Goal: Transaction & Acquisition: Subscribe to service/newsletter

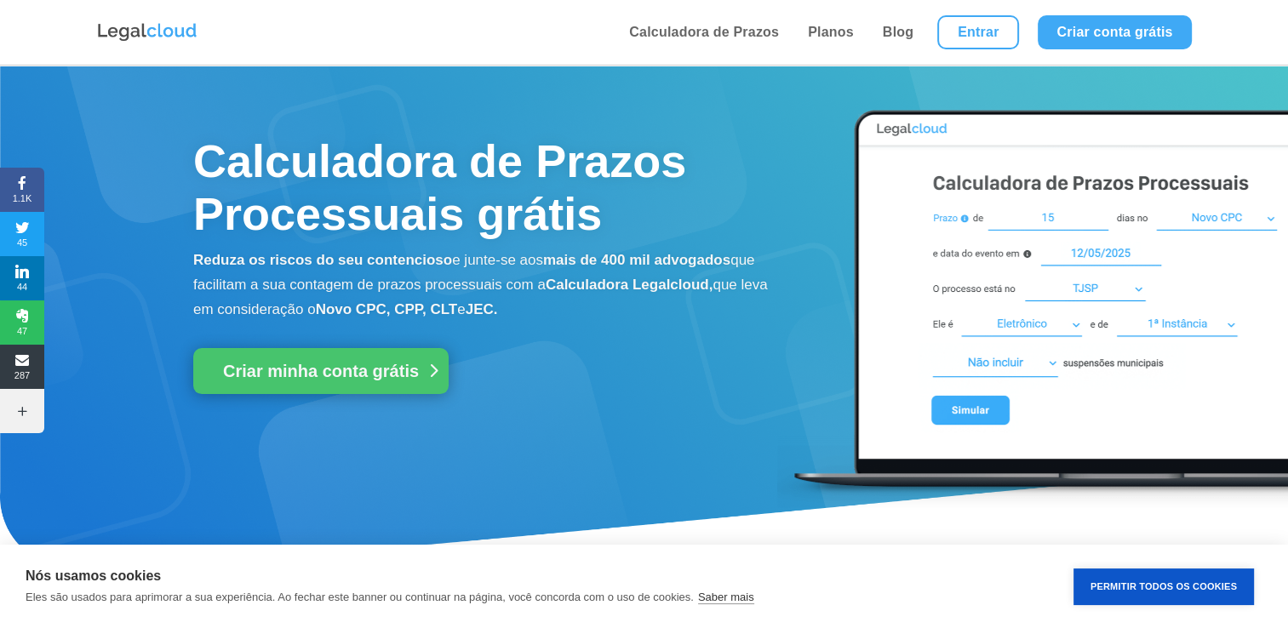
click at [360, 387] on link "Criar minha conta grátis" at bounding box center [320, 371] width 255 height 46
click at [839, 19] on link "Planos" at bounding box center [831, 32] width 56 height 65
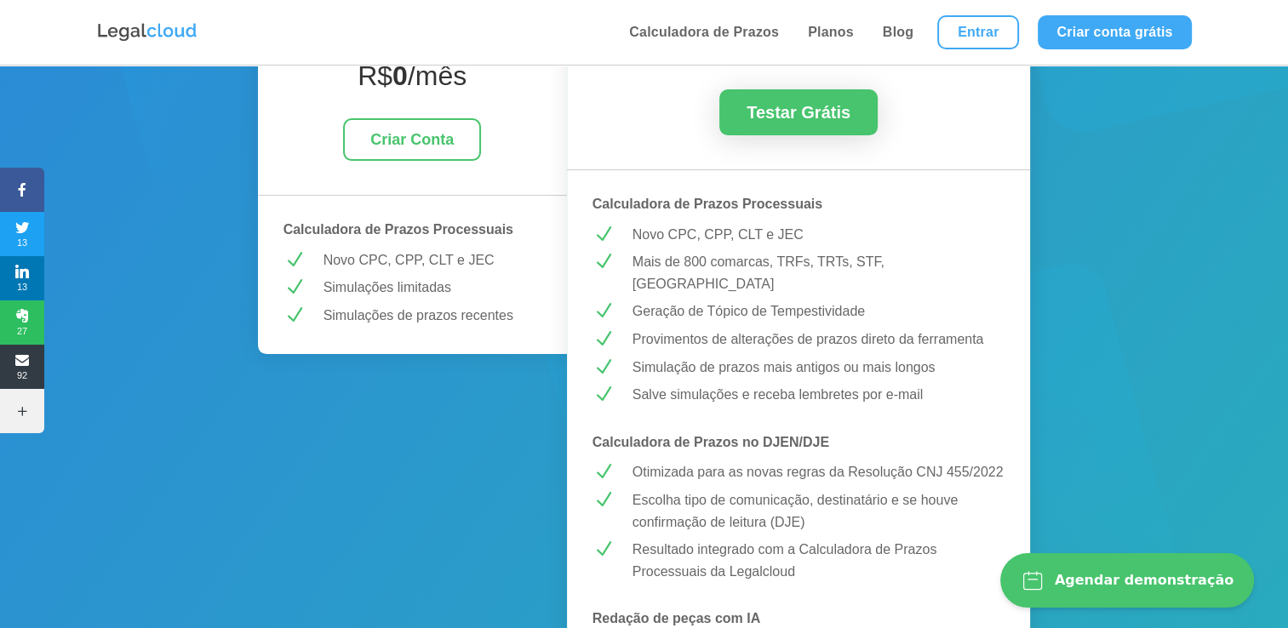
scroll to position [306, 0]
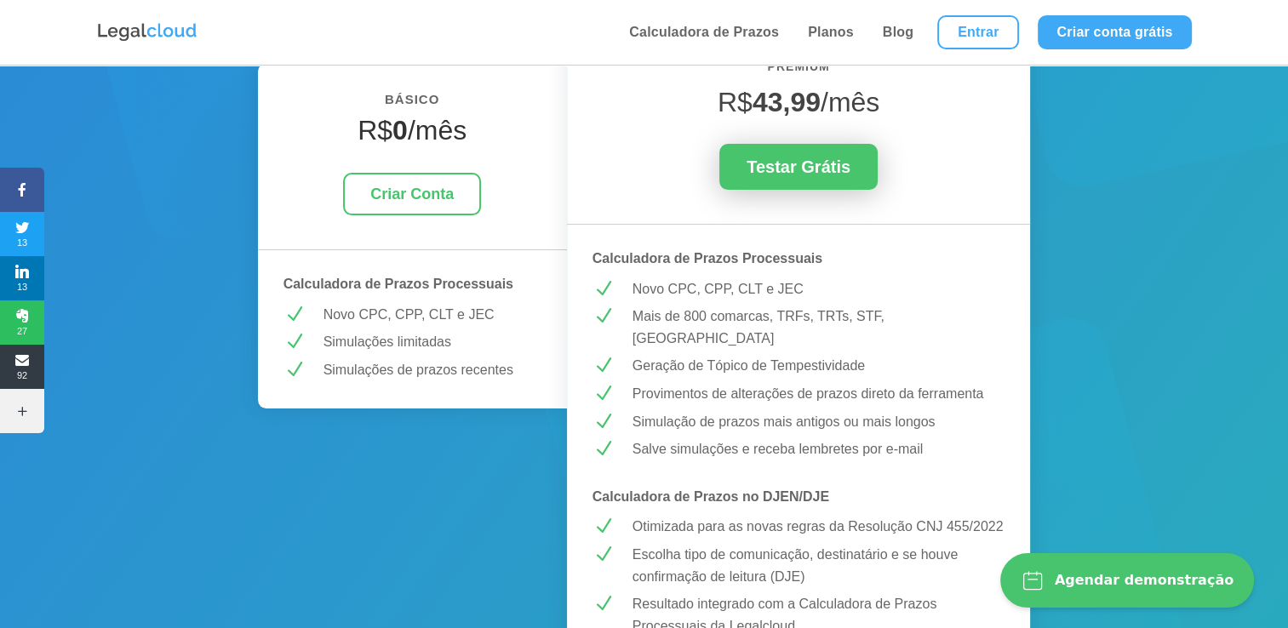
click at [805, 150] on link "Testar Grátis" at bounding box center [798, 167] width 158 height 46
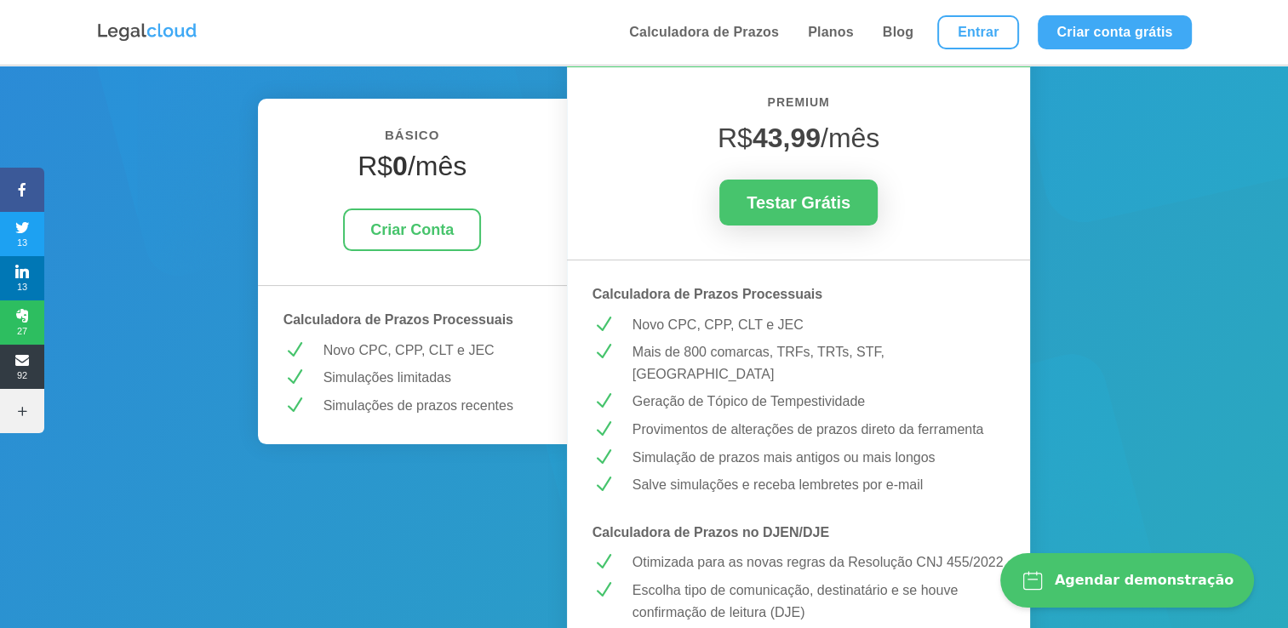
scroll to position [286, 0]
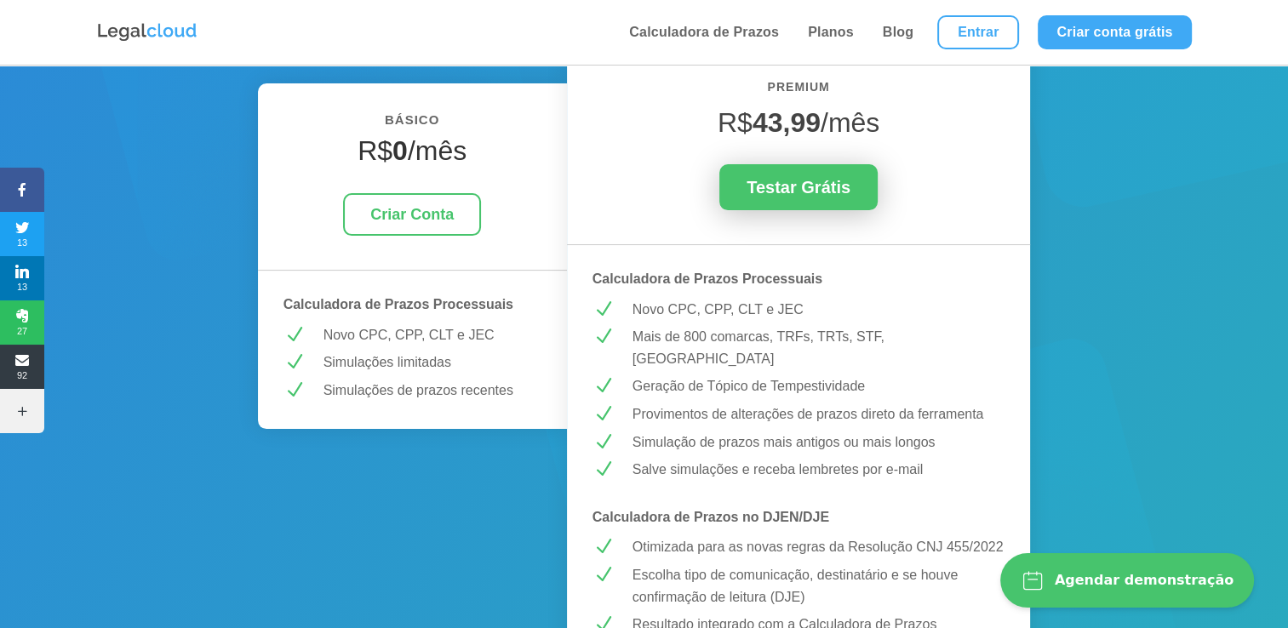
click at [846, 195] on link "Testar Grátis" at bounding box center [798, 187] width 158 height 46
